Goal: Task Accomplishment & Management: Complete application form

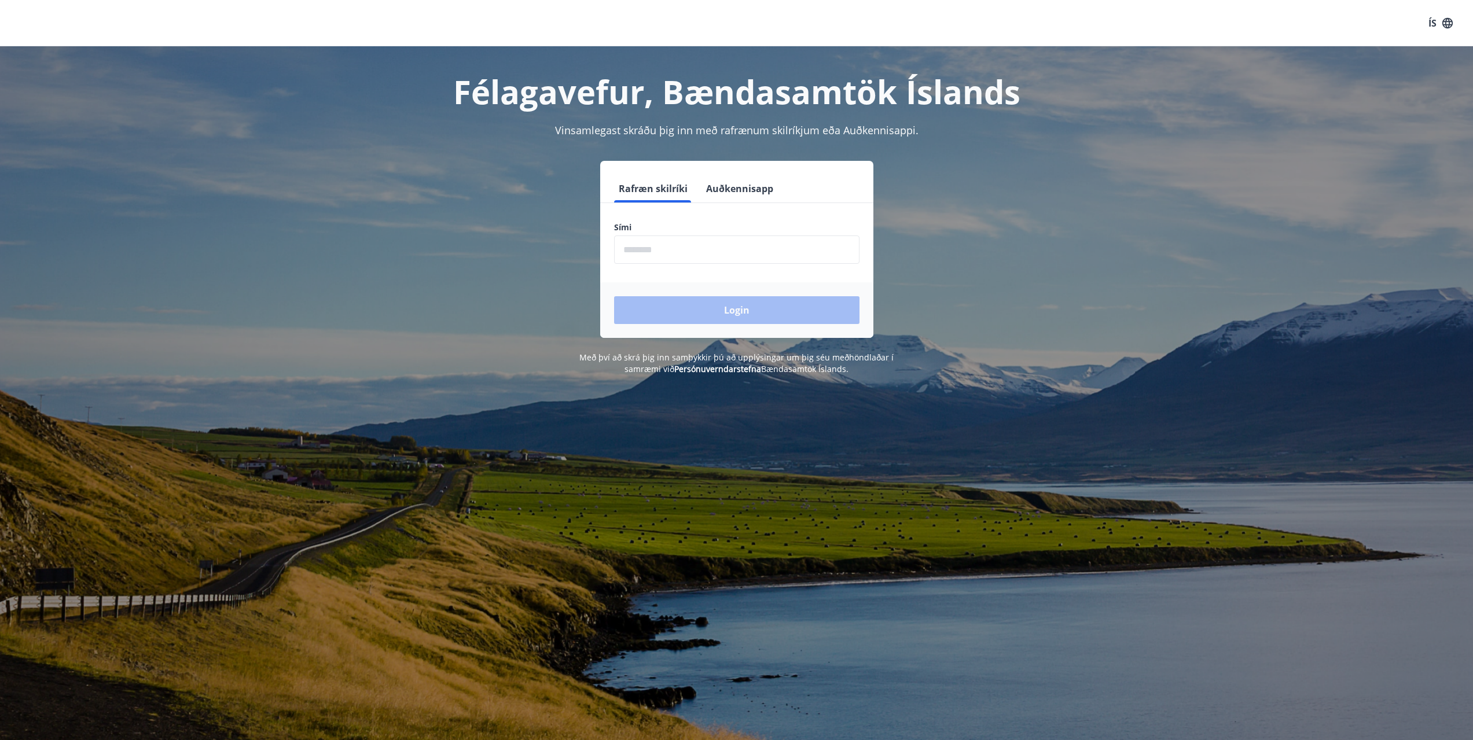
click at [647, 256] on input "phone" at bounding box center [736, 249] width 245 height 28
type input "********"
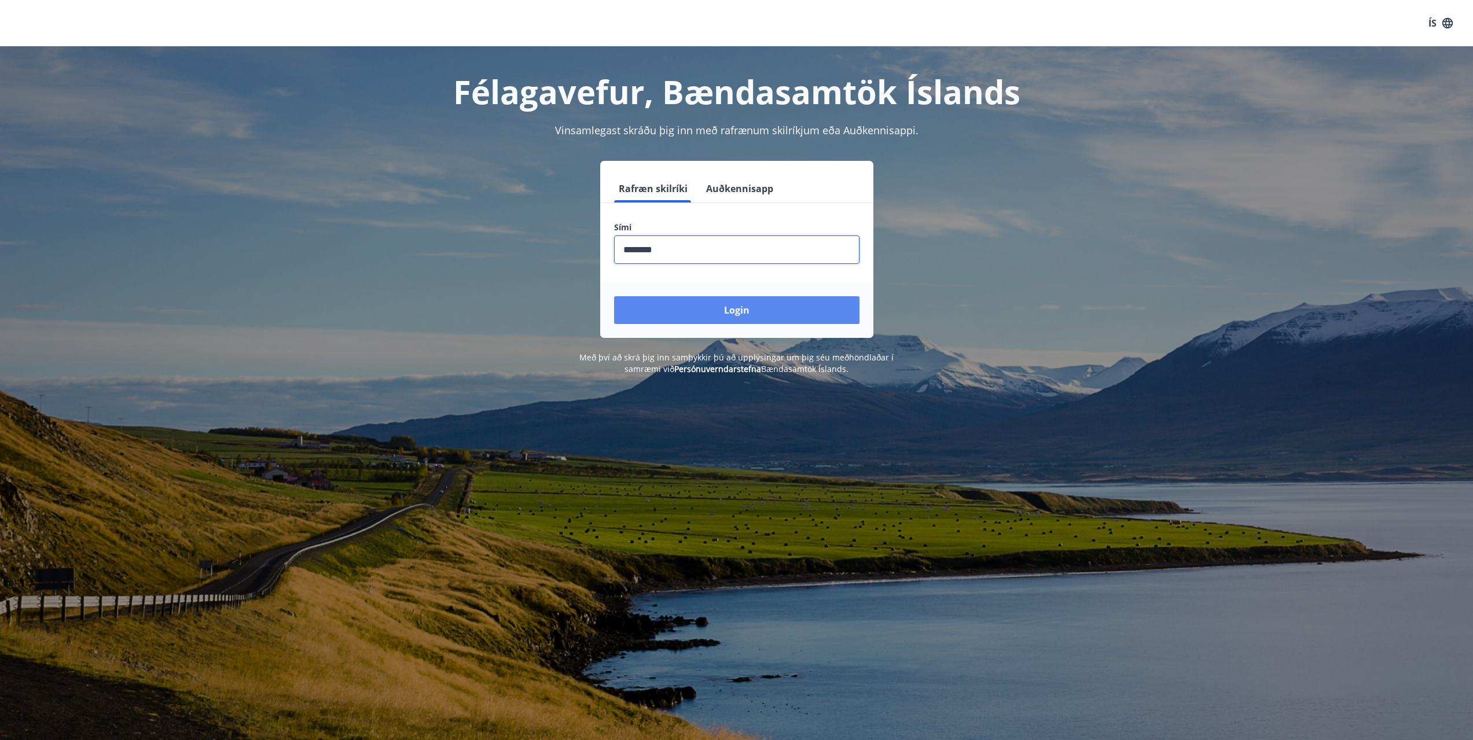
click at [697, 305] on button "Login" at bounding box center [736, 310] width 245 height 28
